Goal: Task Accomplishment & Management: Complete application form

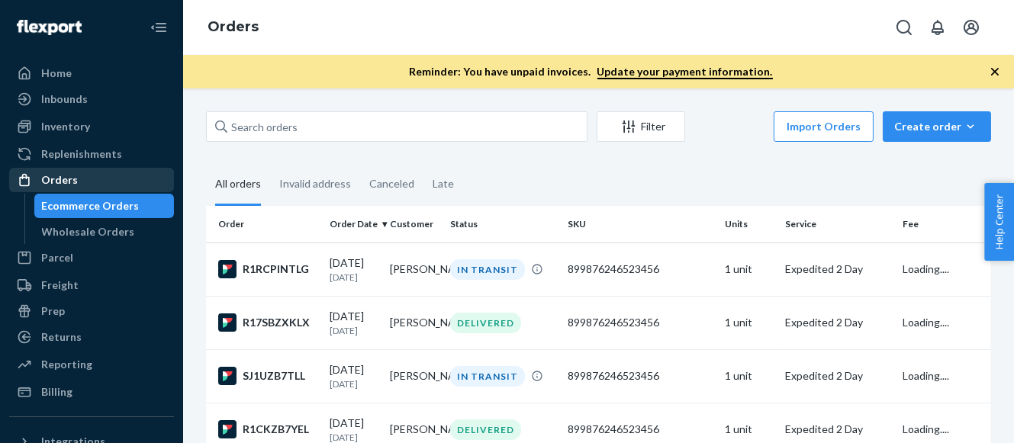
click at [72, 178] on div "Orders" at bounding box center [59, 179] width 37 height 15
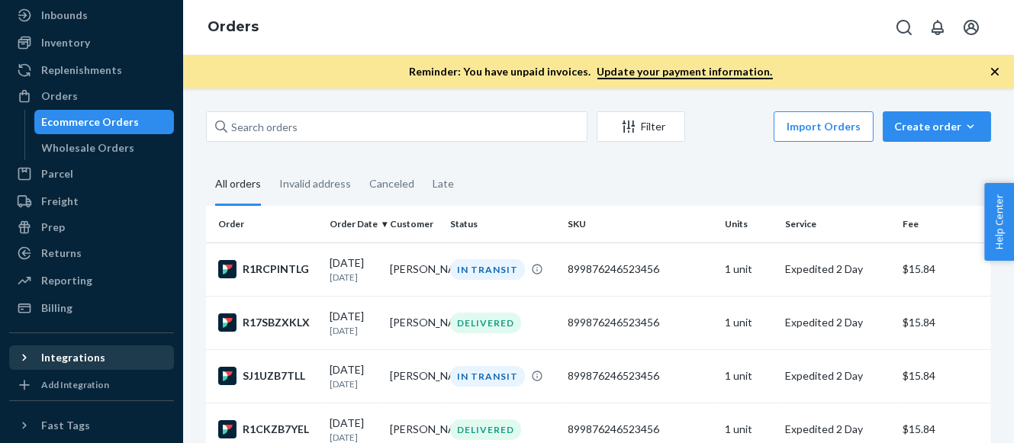
scroll to position [148, 0]
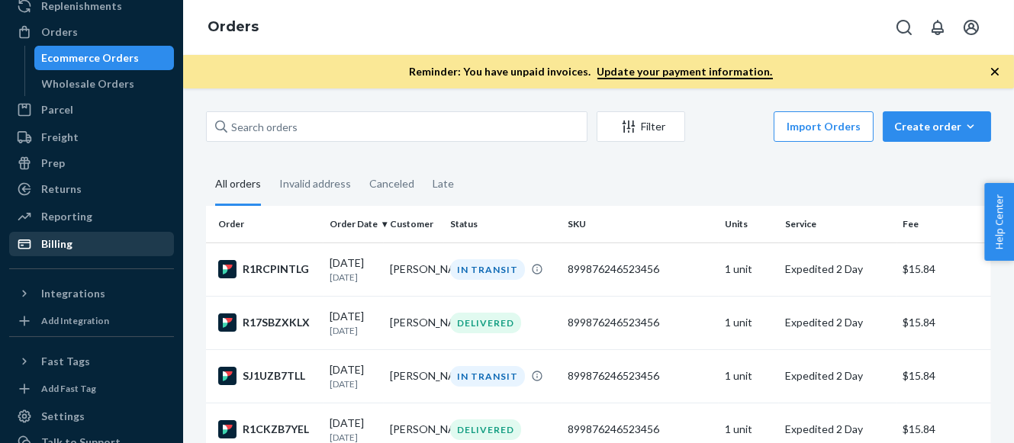
click at [59, 239] on div "Billing" at bounding box center [56, 243] width 31 height 15
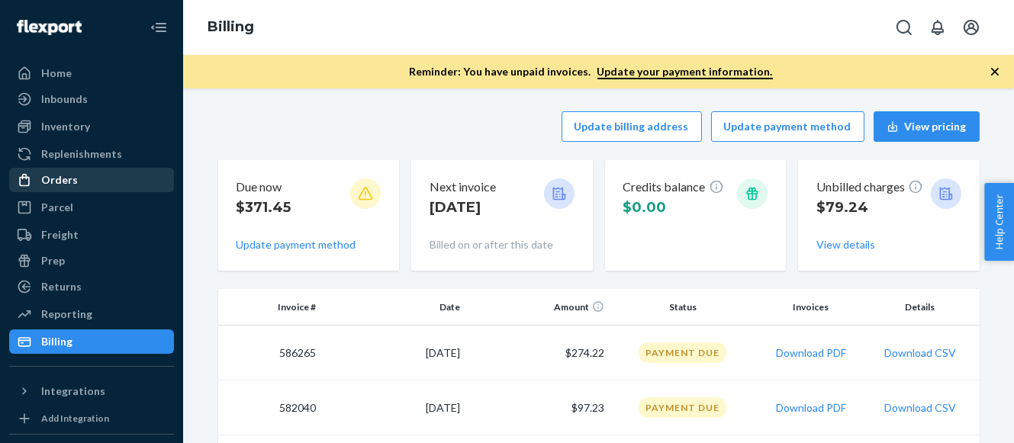
click at [75, 178] on div "Orders" at bounding box center [92, 179] width 162 height 21
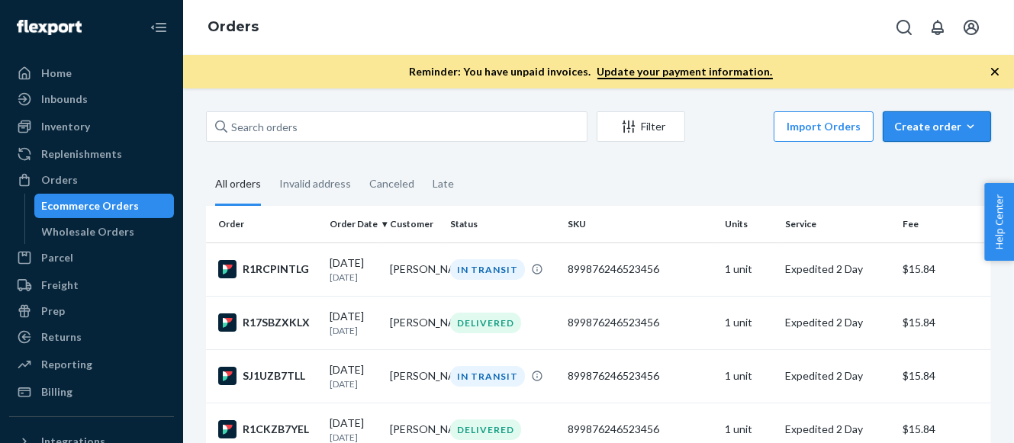
click at [929, 122] on div "Create order" at bounding box center [936, 126] width 85 height 15
click at [921, 159] on span "Ecommerce order" at bounding box center [945, 163] width 95 height 11
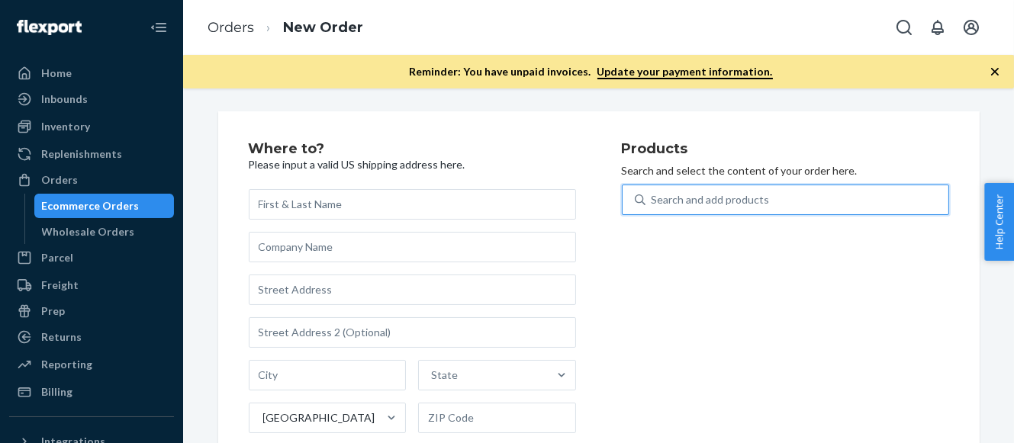
click at [722, 204] on div "Search and add products" at bounding box center [710, 199] width 118 height 15
click at [653, 204] on input "0 results available. Use Up and Down to choose options, press Enter to select t…" at bounding box center [652, 199] width 2 height 15
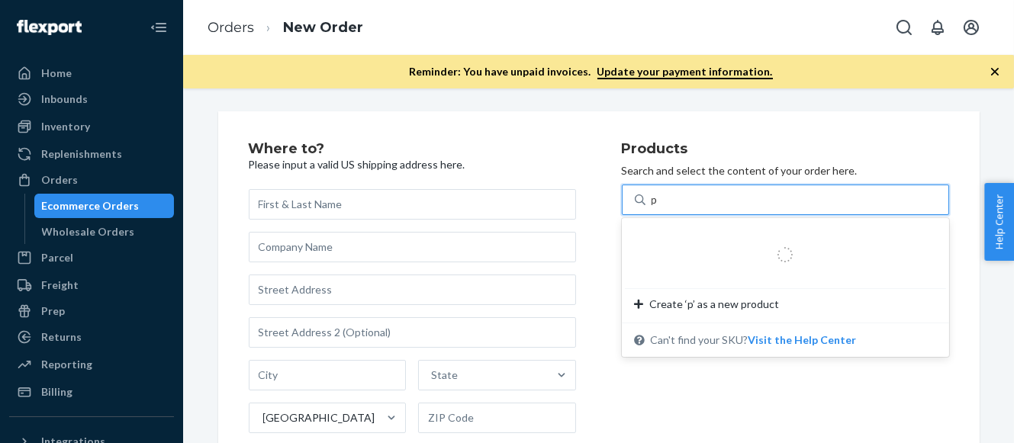
type input "ph"
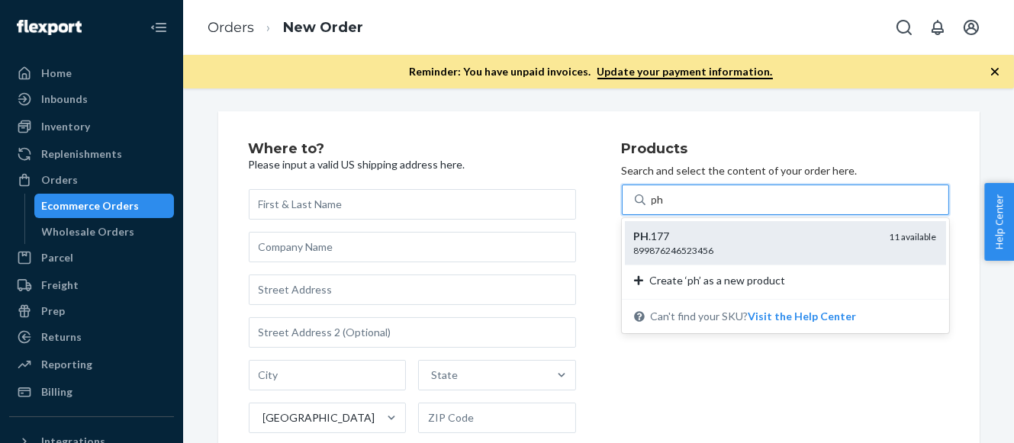
click at [725, 242] on div "PH .177" at bounding box center [755, 236] width 243 height 15
click at [665, 207] on input "ph" at bounding box center [658, 199] width 14 height 15
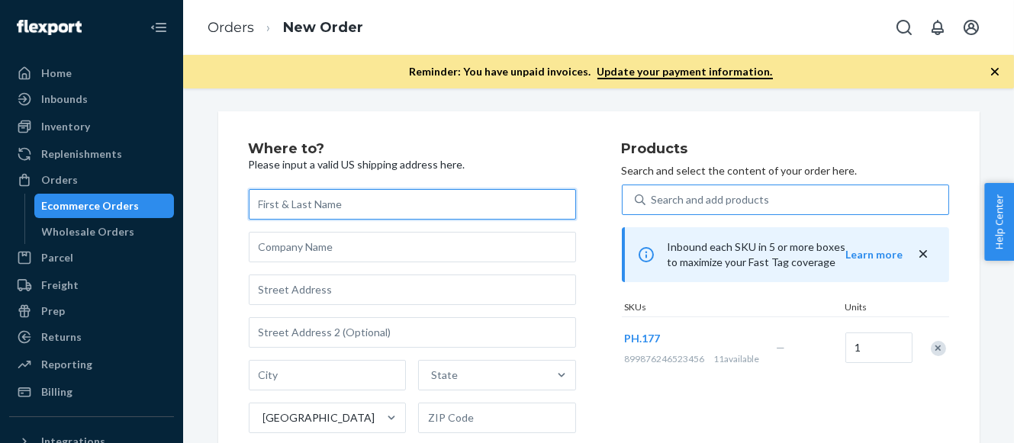
click at [287, 201] on input "text" at bounding box center [412, 204] width 327 height 31
paste input "Jdr Jdr"
type input "Jdr Jdr"
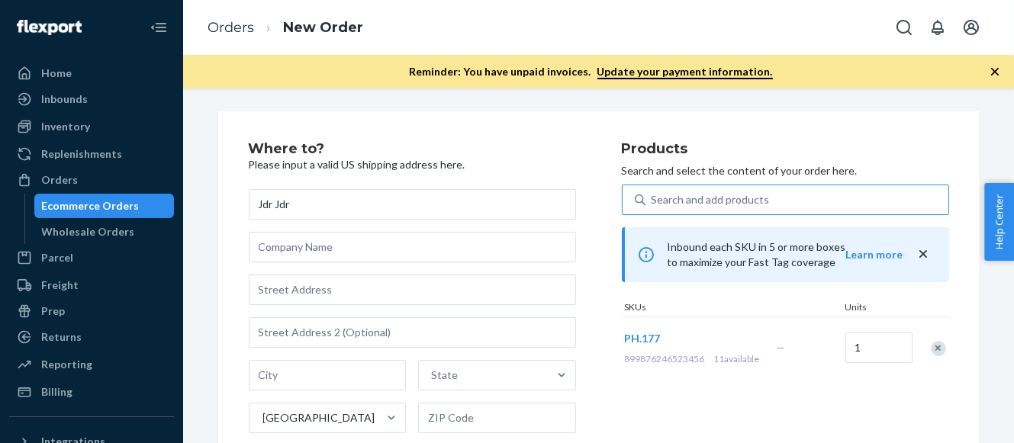
click at [541, 160] on p "Please input a valid US shipping address here." at bounding box center [412, 164] width 327 height 15
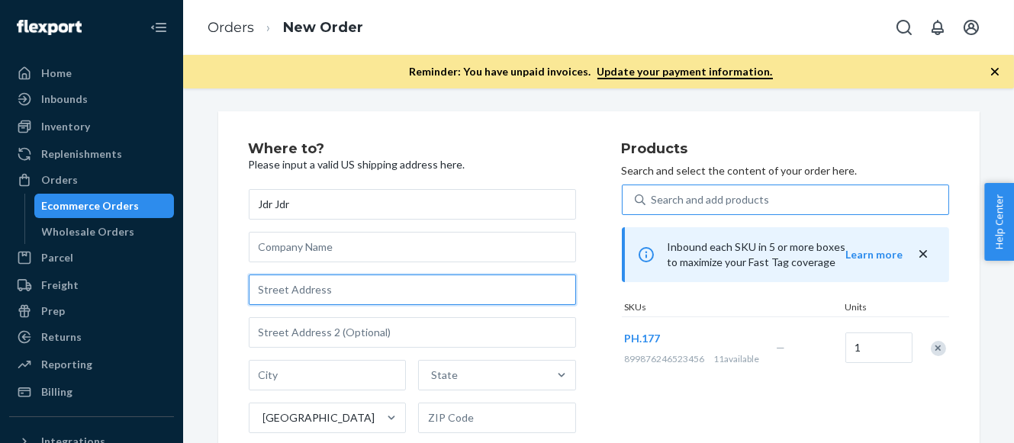
click at [278, 291] on input "text" at bounding box center [412, 290] width 327 height 31
paste input "[STREET_ADDRESS]"
type input "[STREET_ADDRESS]"
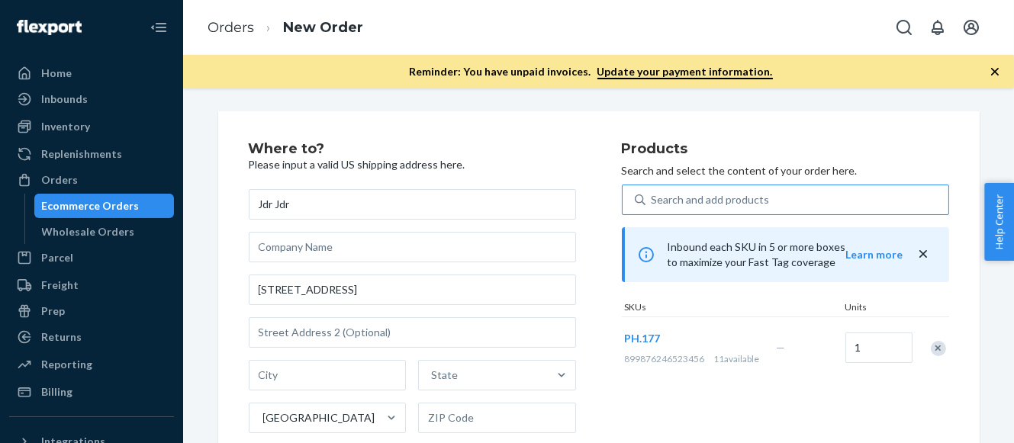
click at [572, 261] on div "Where to? Please input a valid US shipping address here. Jdr Jdr [STREET_ADDRES…" at bounding box center [435, 347] width 373 height 410
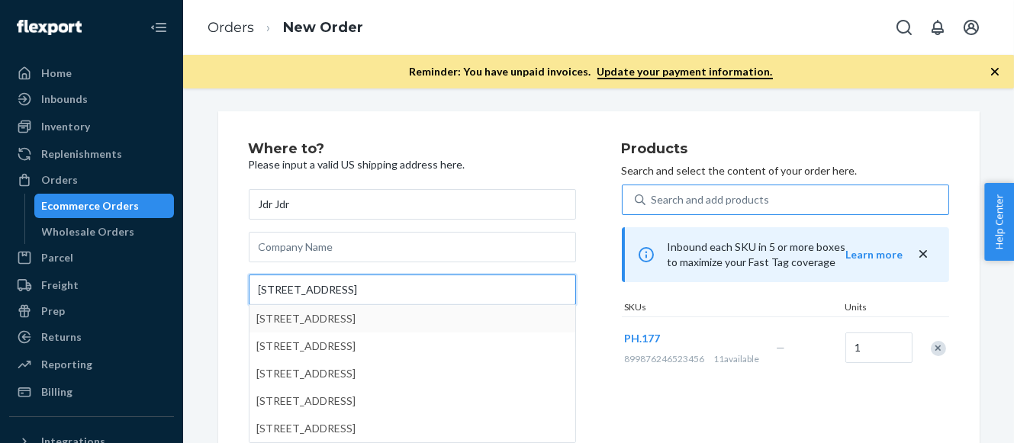
click at [473, 288] on input "[STREET_ADDRESS]" at bounding box center [412, 290] width 327 height 31
click at [580, 266] on div "Where to? Please input a valid US shipping address here. Jdr Jdr [STREET_ADDRES…" at bounding box center [435, 347] width 373 height 410
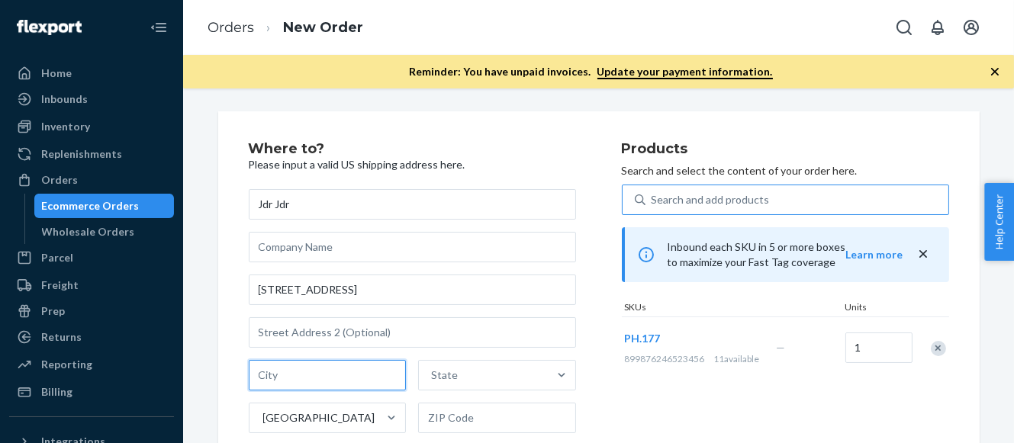
click at [290, 365] on input "text" at bounding box center [328, 375] width 158 height 31
paste input "Dracut"
type input "Dracut"
click at [635, 410] on div "Products Search and select the content of your order here. Search and add produ…" at bounding box center [785, 347] width 327 height 410
click at [437, 378] on div "State" at bounding box center [444, 375] width 27 height 15
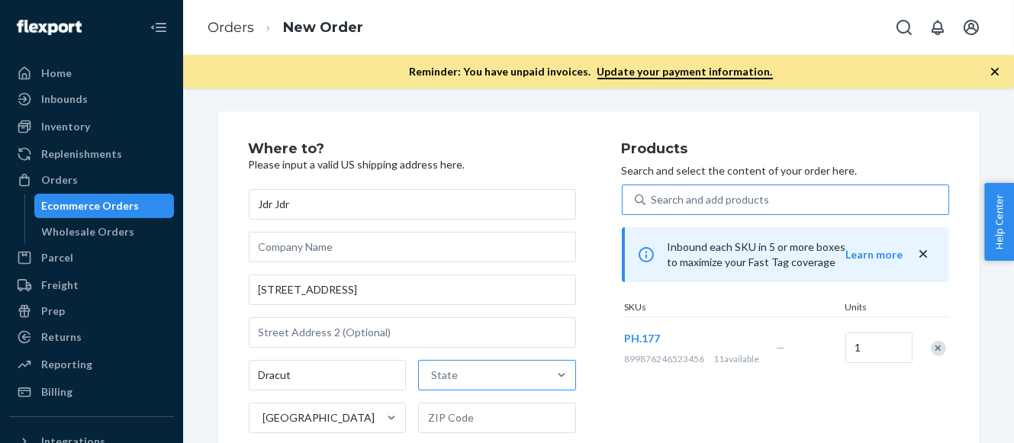
click at [432, 378] on input "State" at bounding box center [432, 375] width 2 height 15
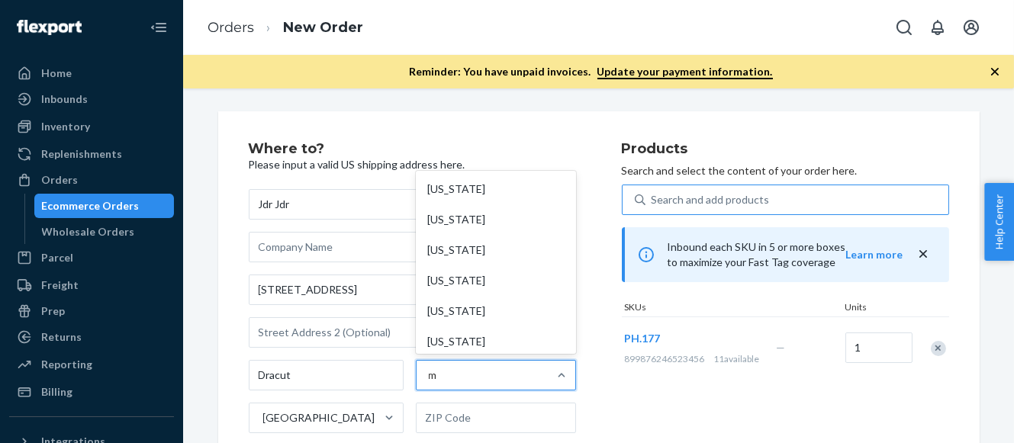
type input "ma"
click at [452, 274] on div "[US_STATE]" at bounding box center [496, 280] width 154 height 31
click at [445, 368] on input "ma" at bounding box center [437, 375] width 16 height 15
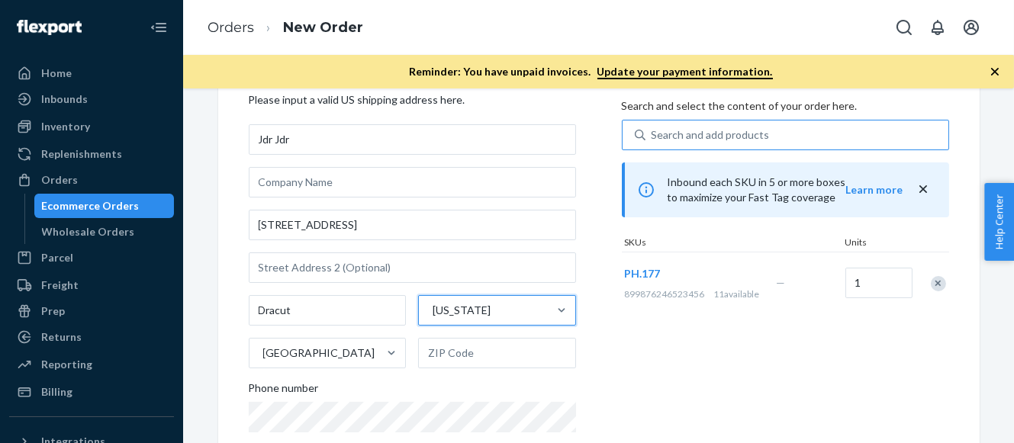
scroll to position [140, 0]
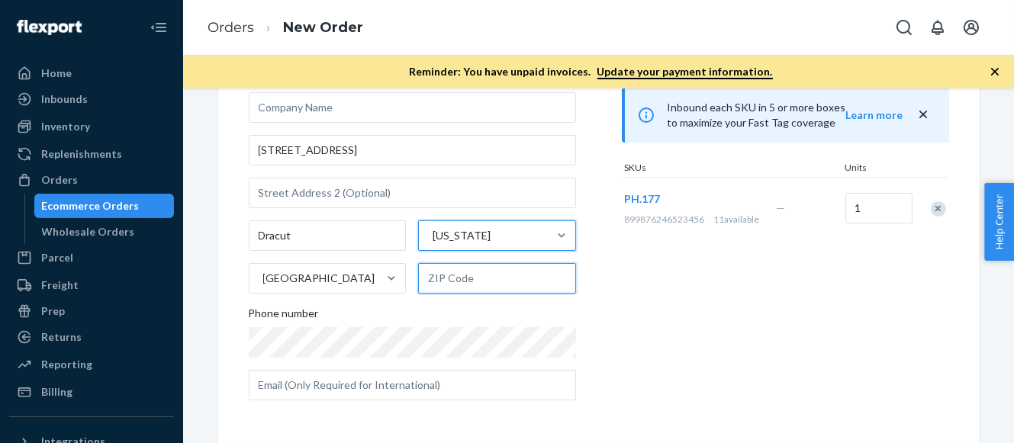
click at [438, 279] on input "text" at bounding box center [497, 278] width 158 height 31
paste input "01826-2042"
type input "01826-2042"
click at [623, 326] on div "Products Search and select the content of your order here. Search and add produ…" at bounding box center [785, 207] width 327 height 410
click at [675, 387] on div "Products Search and select the content of your order here. Search and add produ…" at bounding box center [785, 207] width 327 height 410
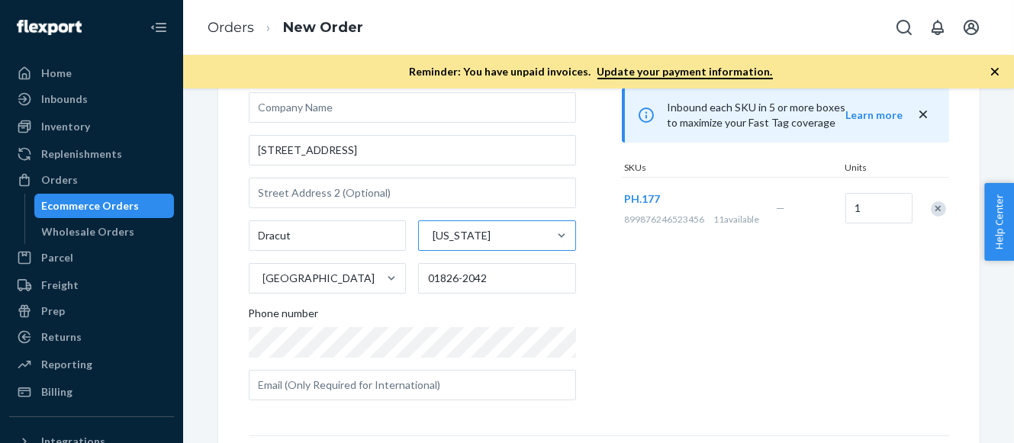
scroll to position [361, 0]
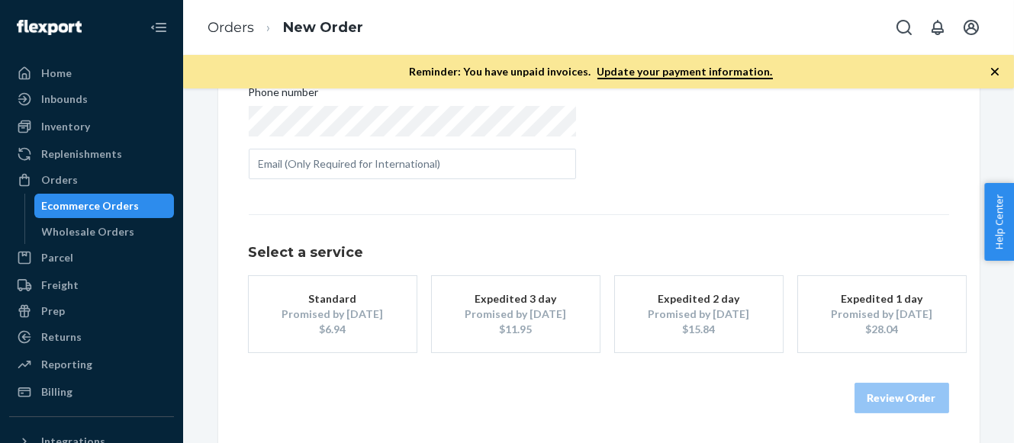
click at [724, 310] on div "Promised by [DATE]" at bounding box center [699, 314] width 122 height 15
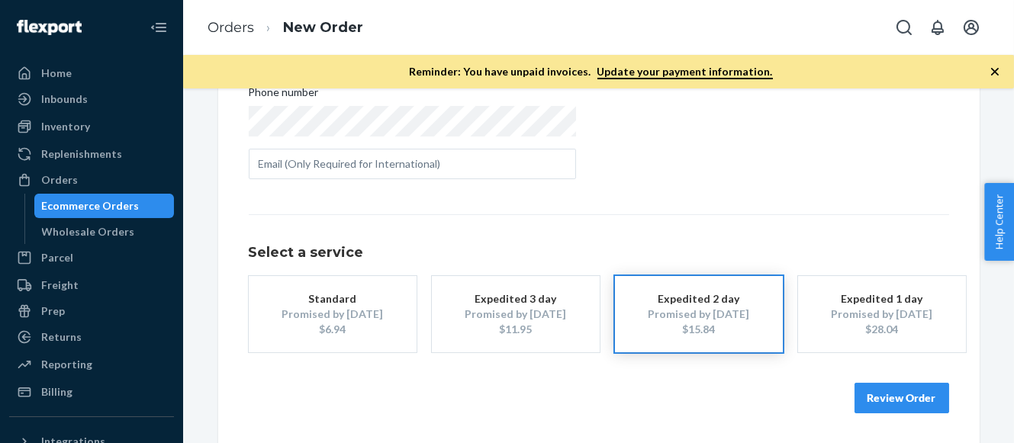
click at [902, 395] on button "Review Order" at bounding box center [901, 398] width 95 height 31
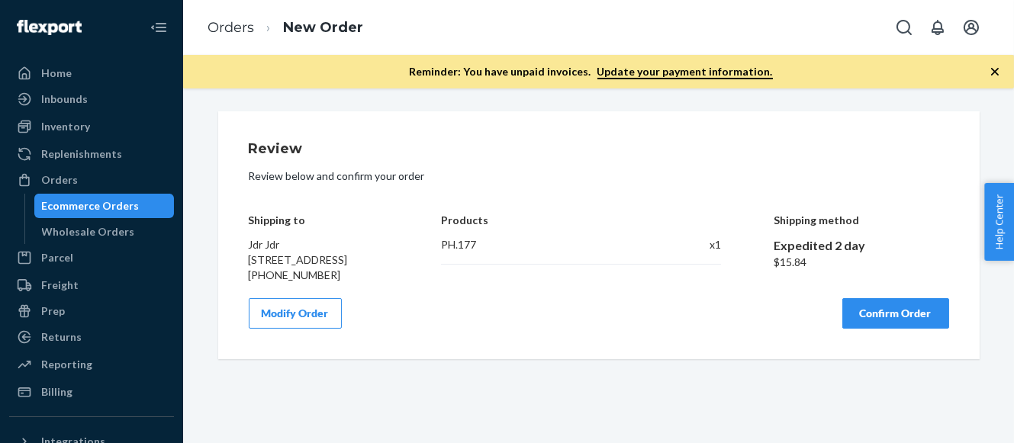
click at [882, 329] on button "Confirm Order" at bounding box center [895, 313] width 107 height 31
